Goal: Find specific page/section: Find specific page/section

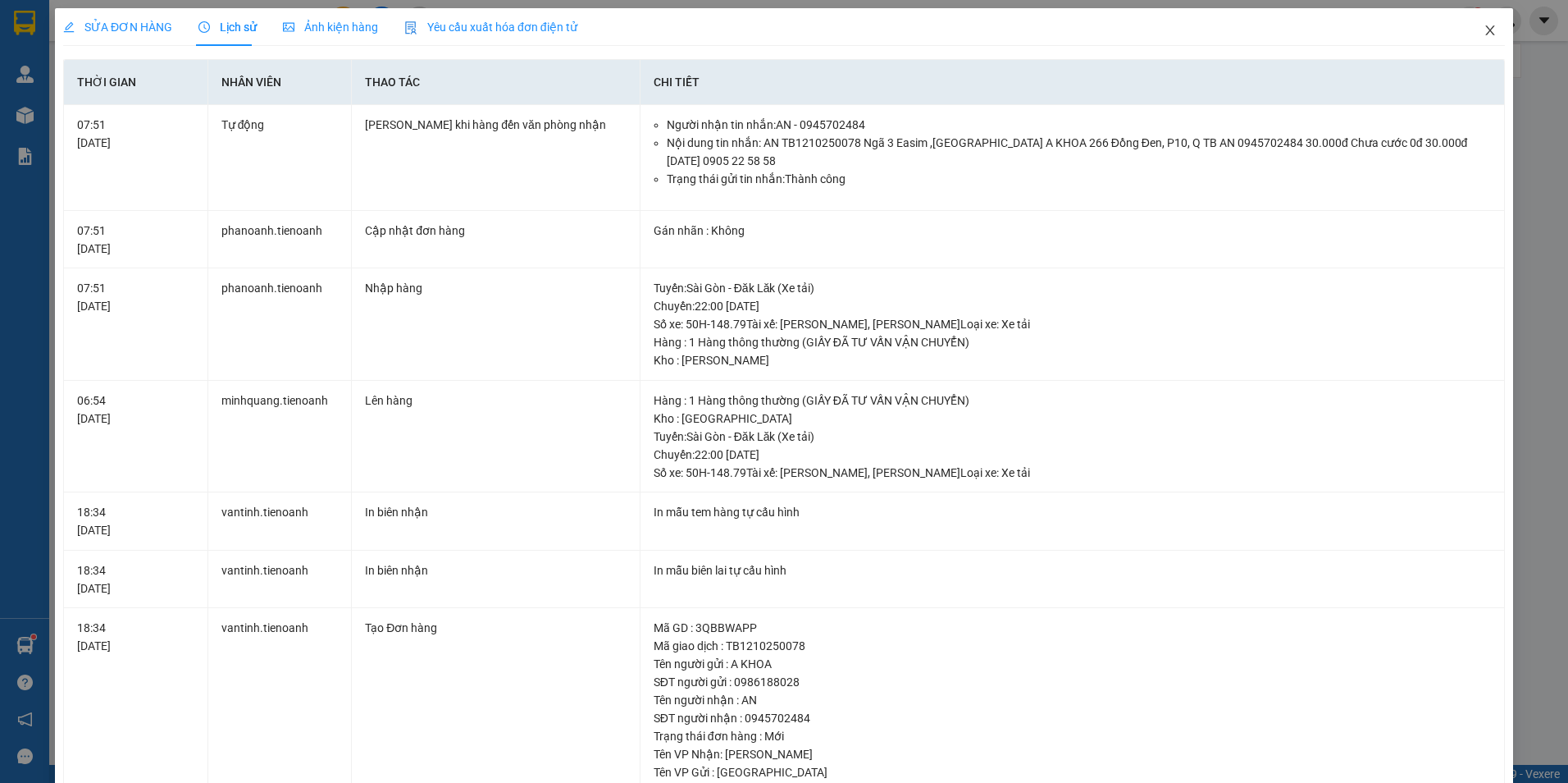
click at [1483, 34] on icon "close" at bounding box center [1490, 30] width 13 height 13
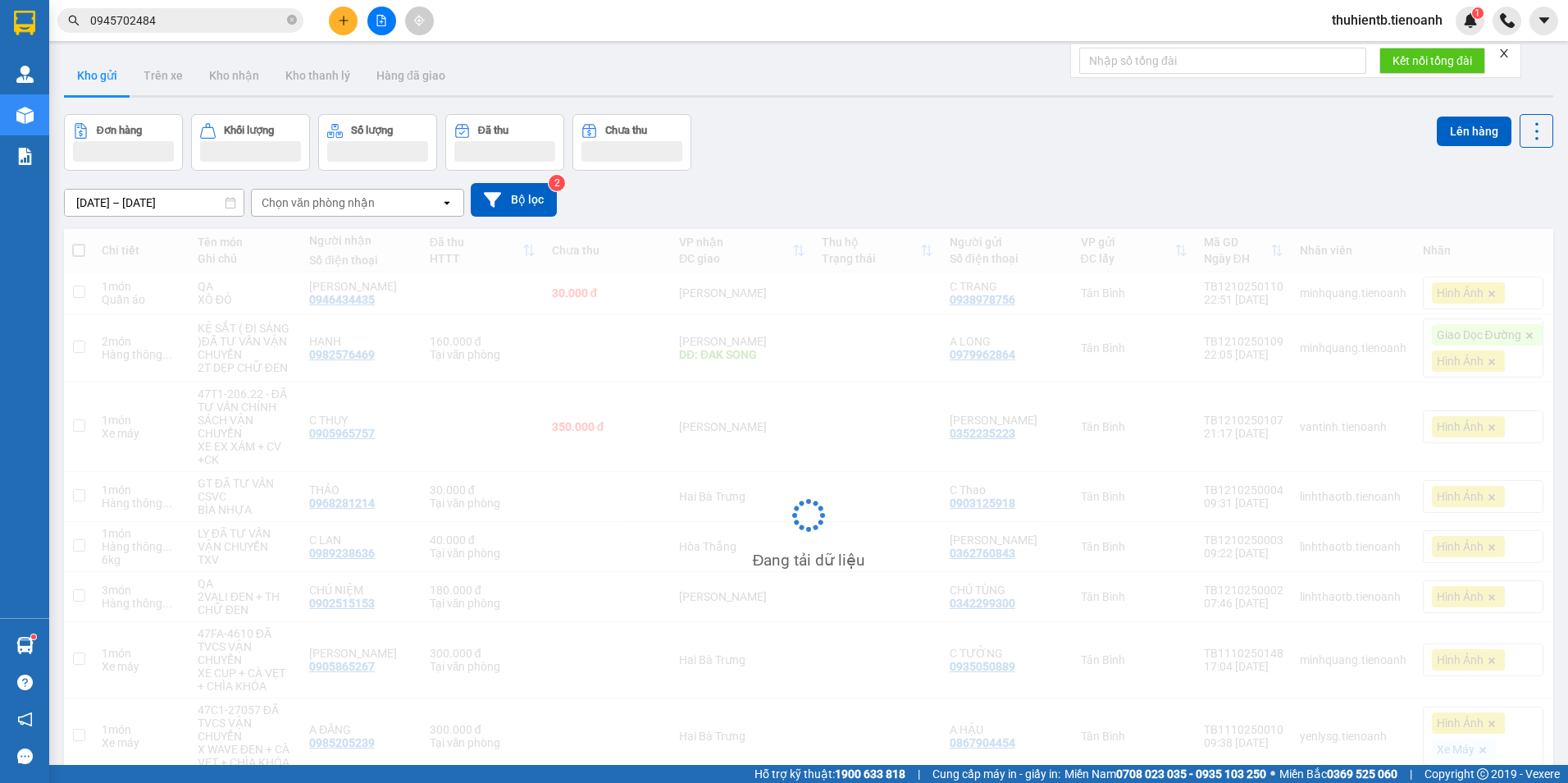
click at [167, 20] on input "0945702484" at bounding box center [187, 21] width 194 height 18
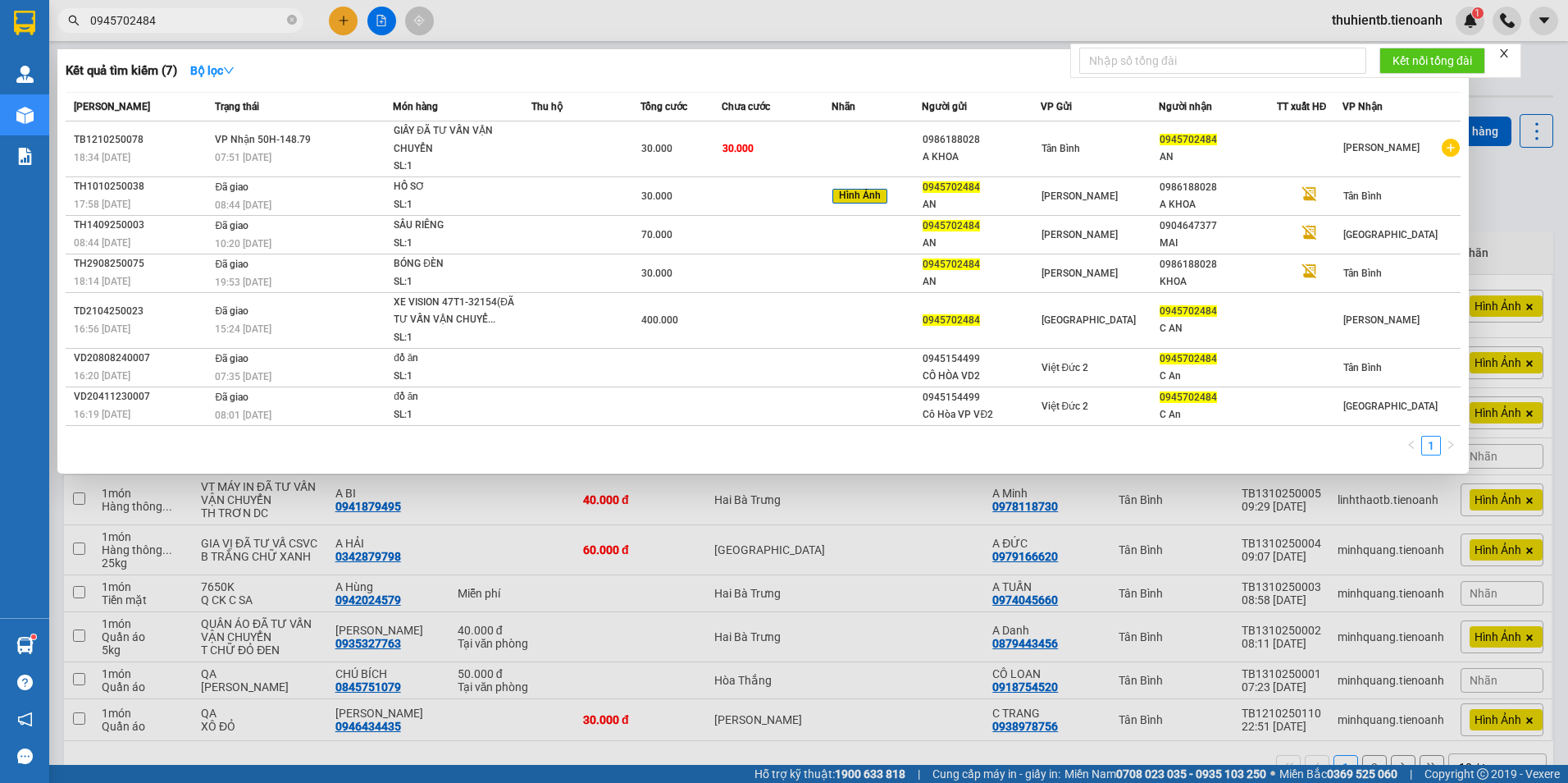
click at [158, 28] on input "0945702484" at bounding box center [187, 21] width 194 height 18
paste input "text"
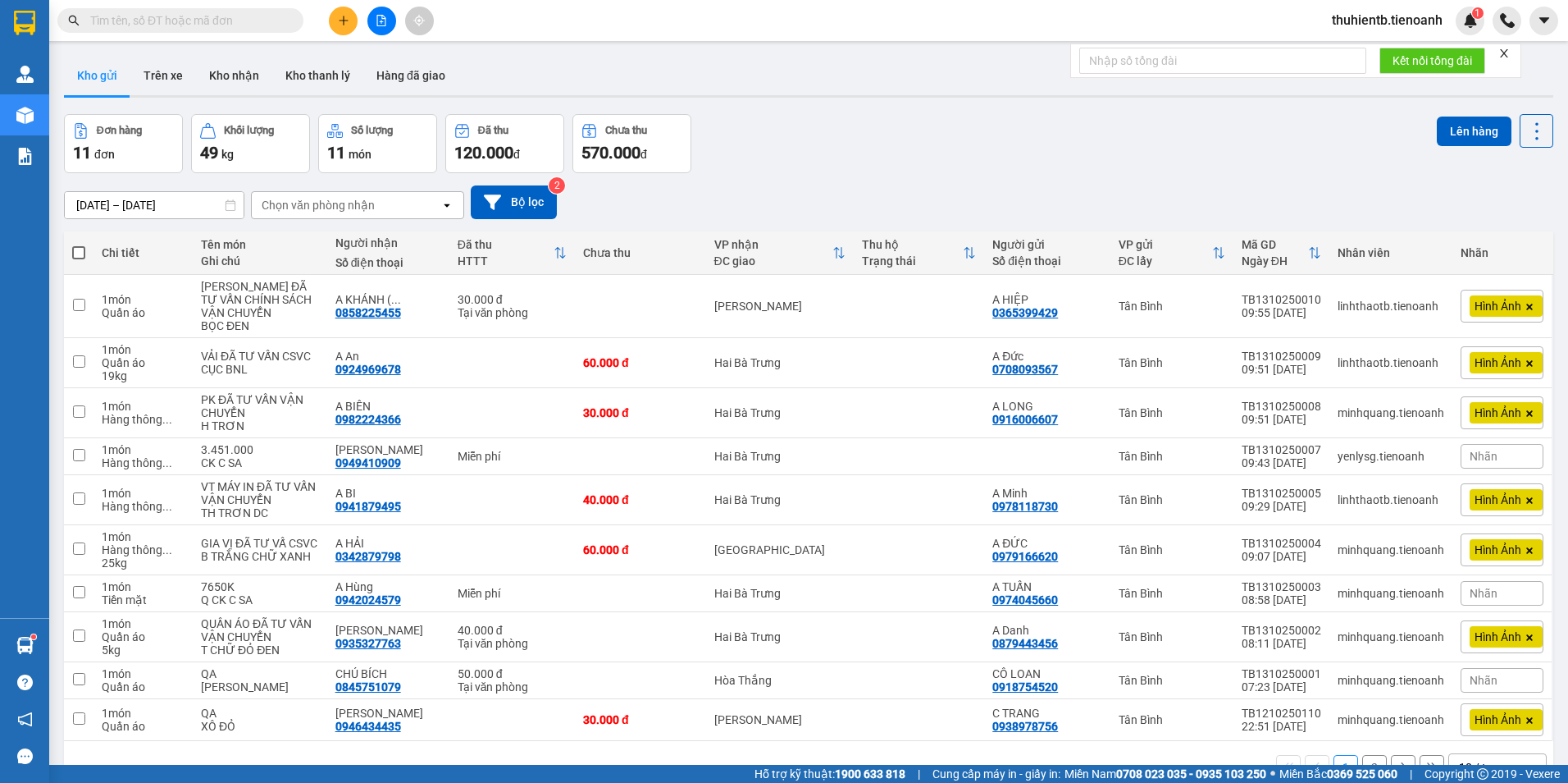
paste input "0988263119"
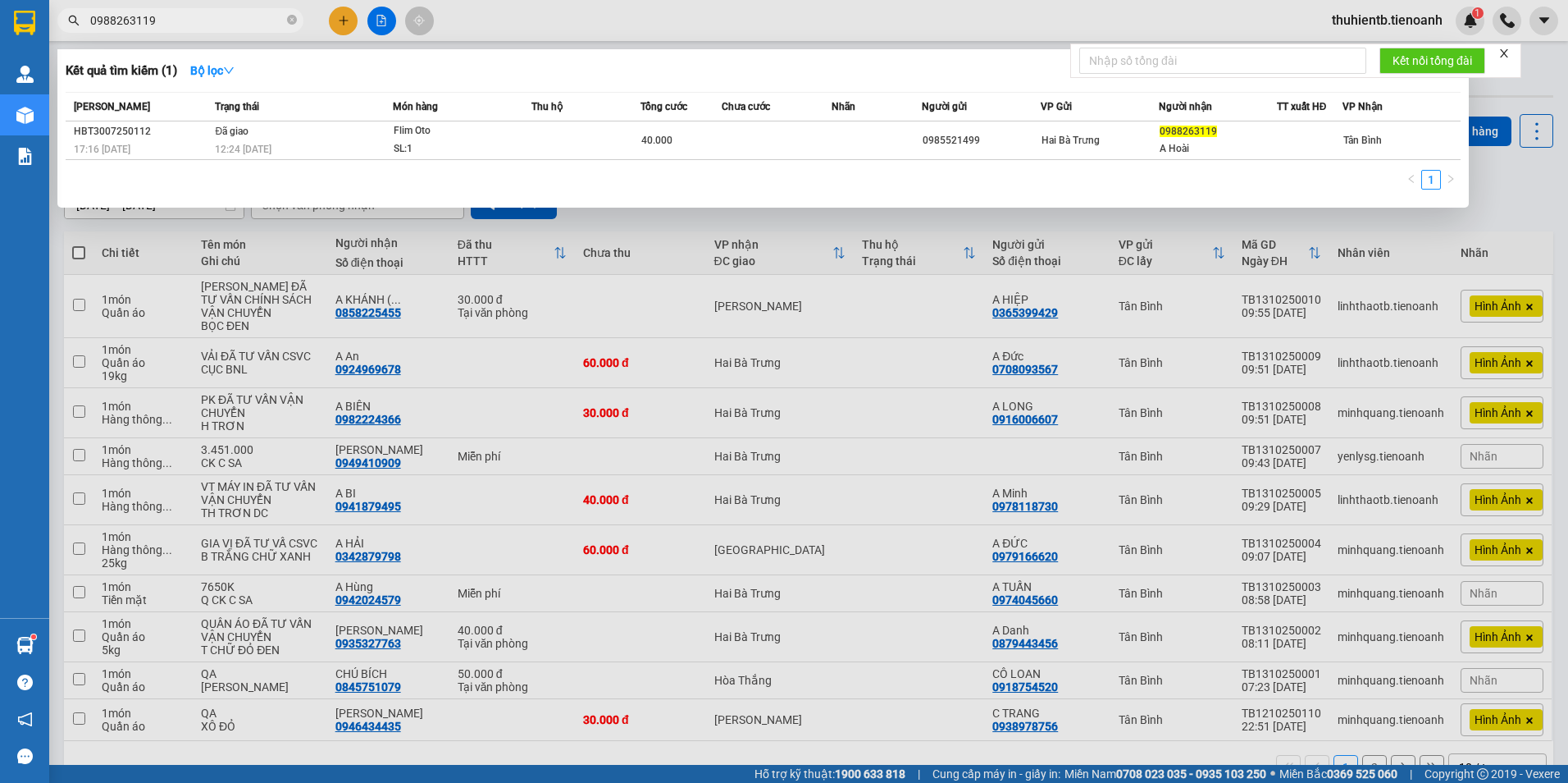
click at [176, 16] on input "0988263119" at bounding box center [187, 21] width 194 height 18
paste input "287923"
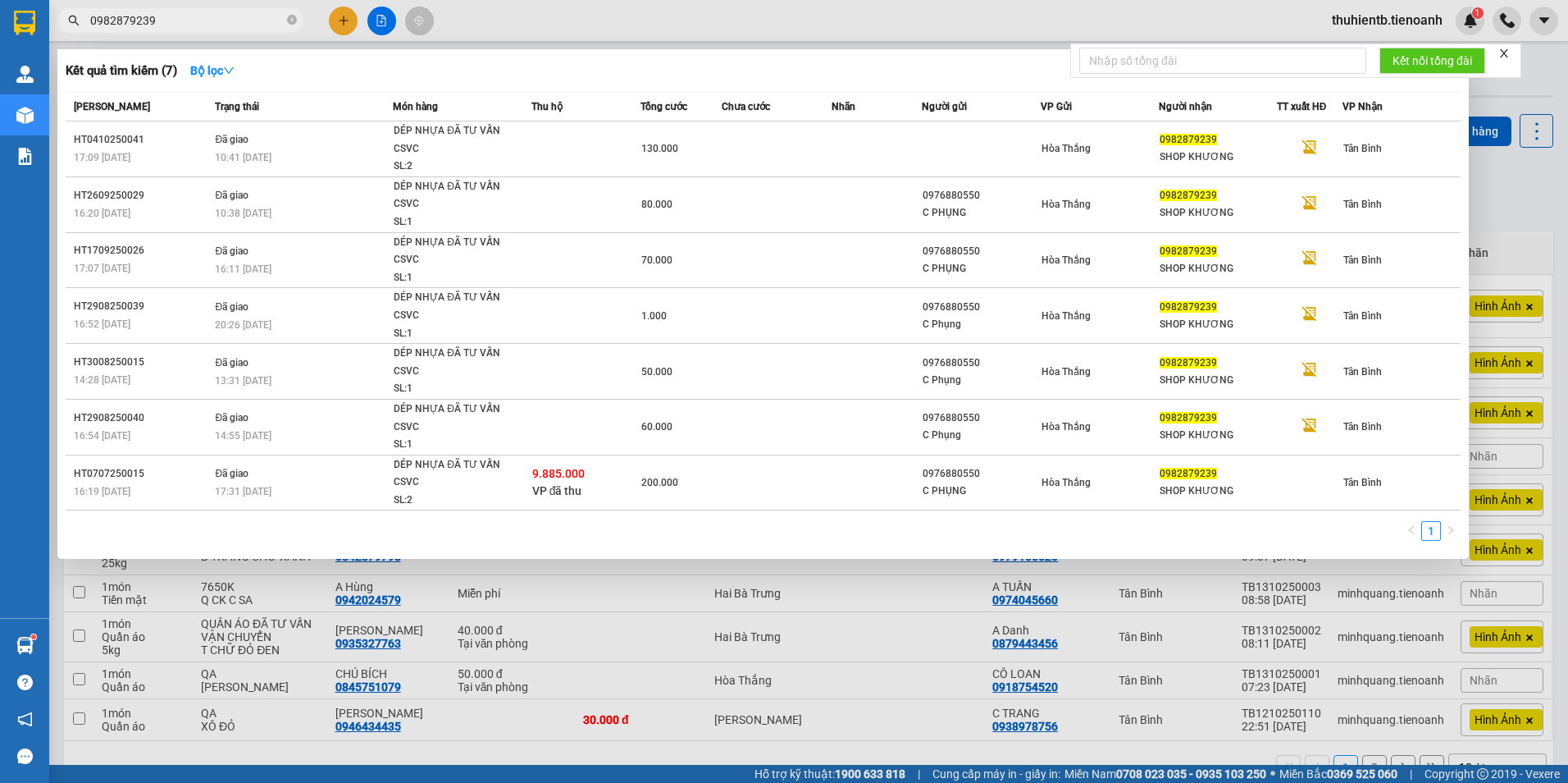
type input "0982879239"
